Goal: Information Seeking & Learning: Find specific fact

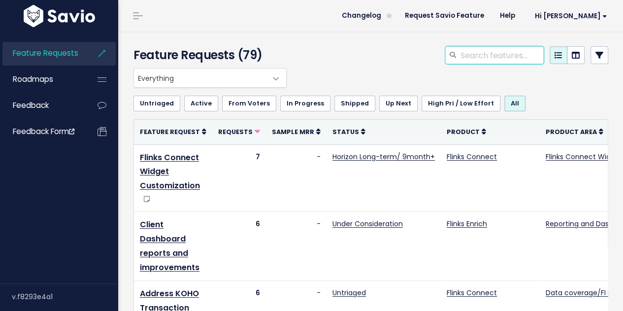
click at [470, 56] on input "search" at bounding box center [502, 55] width 84 height 18
type input "transit"
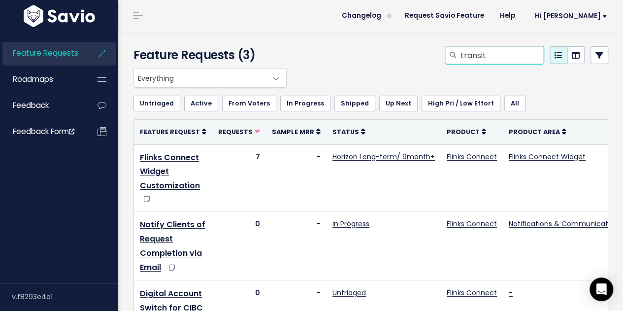
click at [483, 55] on input "transit" at bounding box center [502, 55] width 84 height 18
type input "transit number"
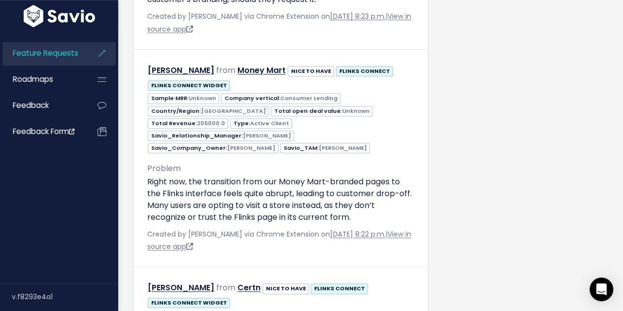
scroll to position [30, 0]
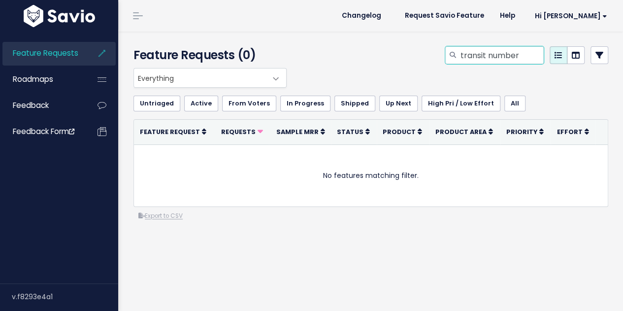
click at [485, 57] on input "transit number" at bounding box center [502, 55] width 84 height 18
click at [470, 53] on input "transit number" at bounding box center [502, 55] width 84 height 18
click at [465, 50] on input "transit number" at bounding box center [502, 55] width 84 height 18
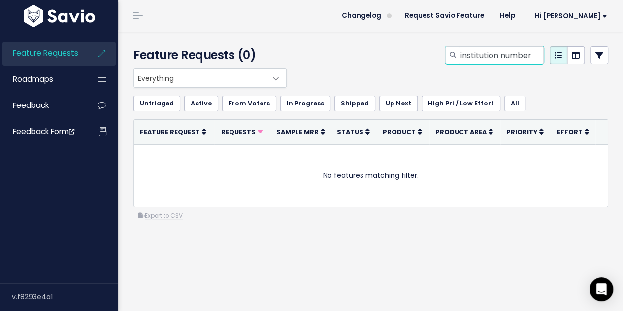
type input "institution number"
